Goal: Navigation & Orientation: Go to known website

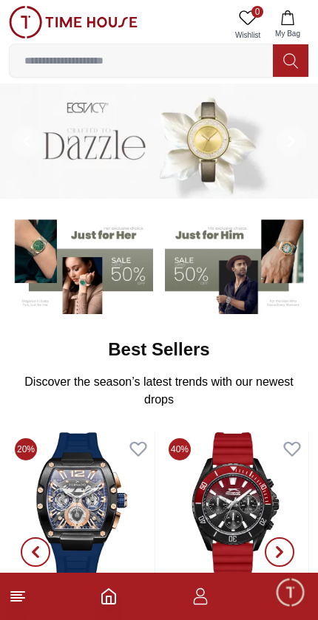
click at [190, 603] on footer at bounding box center [159, 596] width 318 height 47
click at [183, 610] on footer at bounding box center [159, 596] width 318 height 47
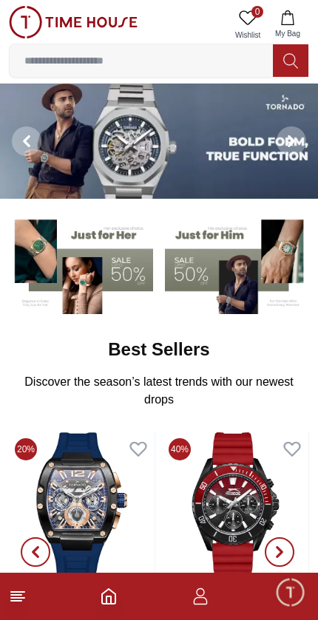
click at [9, 602] on icon at bounding box center [18, 597] width 18 height 18
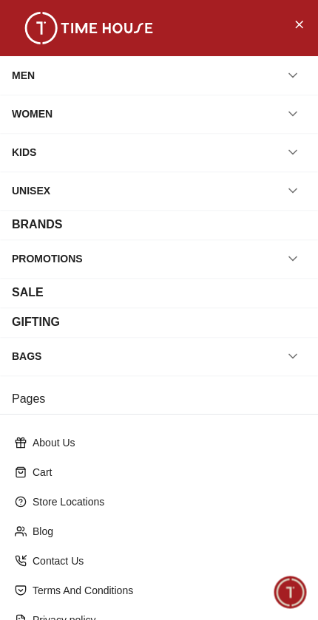
click at [299, 31] on icon "Close Menu" at bounding box center [299, 24] width 12 height 18
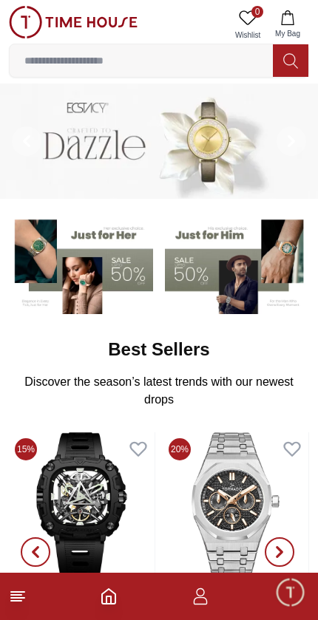
click at [106, 602] on icon "Home" at bounding box center [109, 597] width 18 height 18
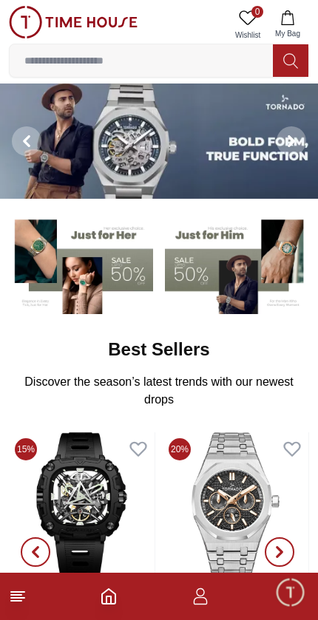
click at [191, 602] on icon "button" at bounding box center [200, 597] width 18 height 18
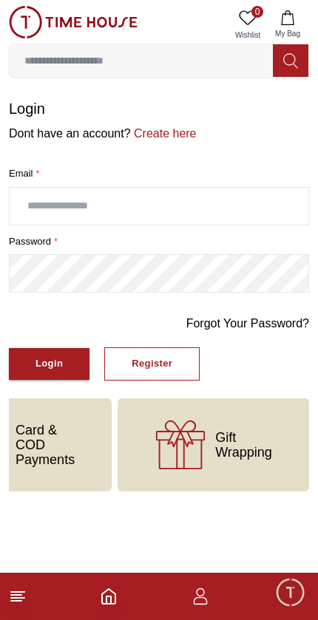
scroll to position [0, 458]
click at [276, 592] on span "Minimize live chat window" at bounding box center [289, 592] width 43 height 43
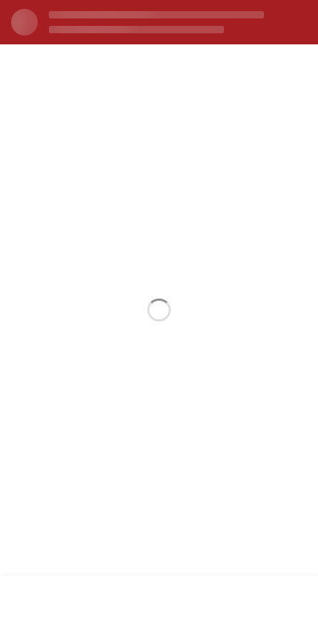
scroll to position [0, 0]
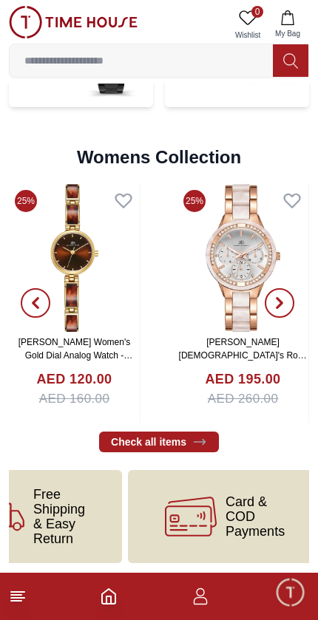
scroll to position [0, 200]
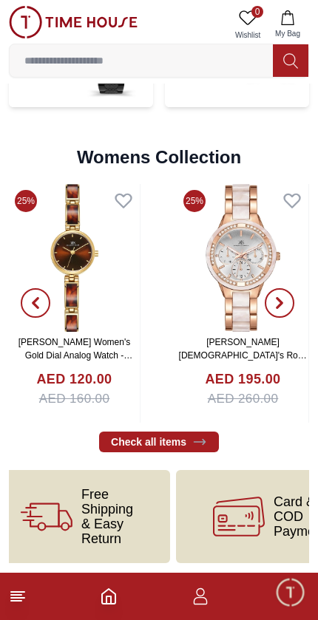
click at [98, 507] on span "Free Shipping & Easy Return" at bounding box center [107, 516] width 52 height 59
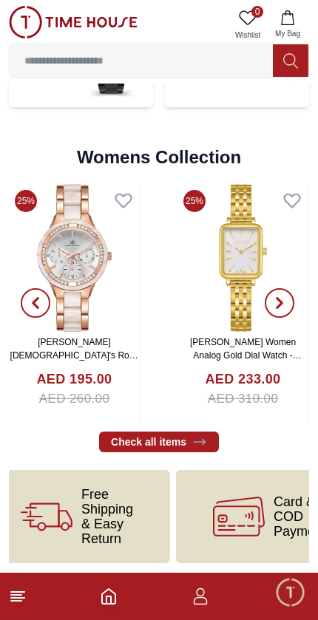
click at [97, 525] on span "Free Shipping & Easy Return" at bounding box center [107, 516] width 52 height 59
click at [69, 522] on icon at bounding box center [47, 517] width 52 height 52
click at [83, 499] on span "Free Shipping & Easy Return" at bounding box center [107, 516] width 52 height 59
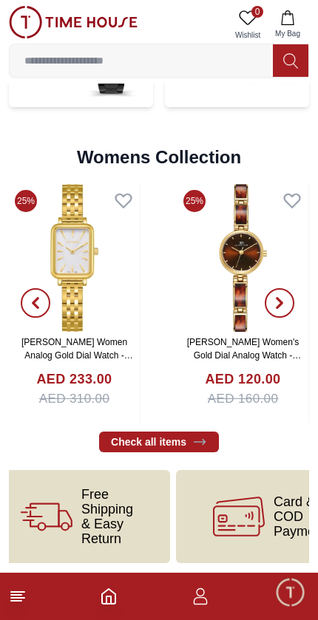
click at [208, 598] on icon "button" at bounding box center [200, 597] width 18 height 18
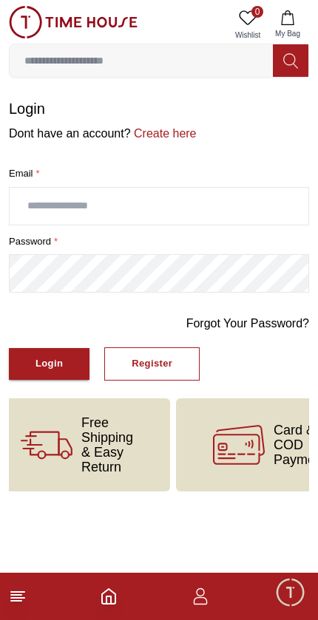
click at [89, 442] on span "Free Shipping & Easy Return" at bounding box center [107, 444] width 52 height 59
click at [111, 600] on polyline "Home" at bounding box center [108, 600] width 4 height 7
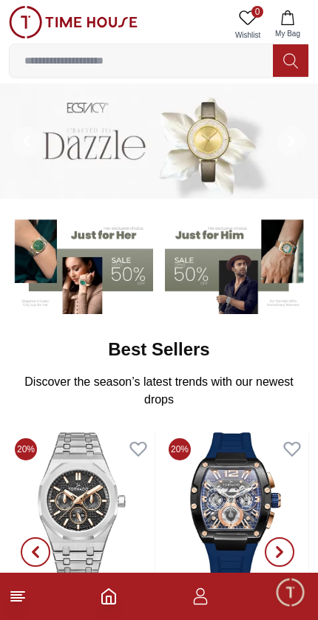
click at [14, 602] on icon at bounding box center [18, 597] width 18 height 18
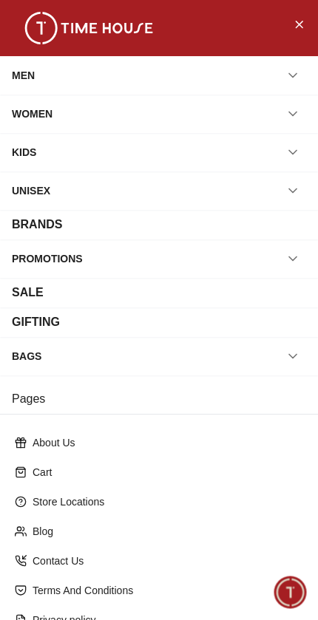
click at [288, 25] on button "Close Menu" at bounding box center [299, 24] width 24 height 24
